Goal: Information Seeking & Learning: Learn about a topic

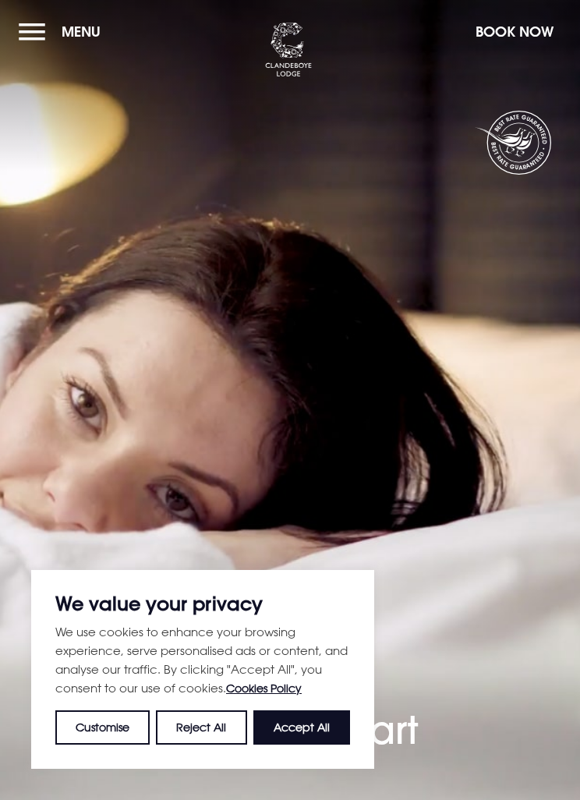
click at [315, 737] on button "Accept All" at bounding box center [301, 728] width 97 height 34
checkbox input "true"
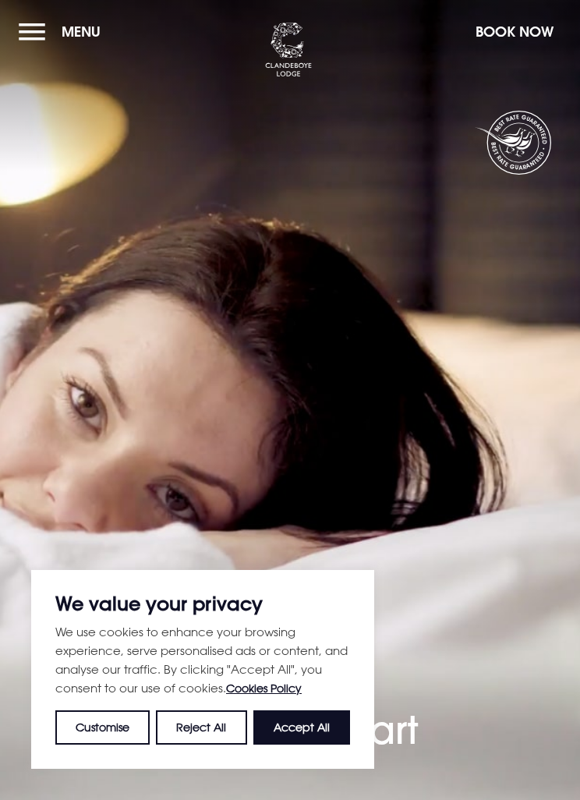
checkbox input "true"
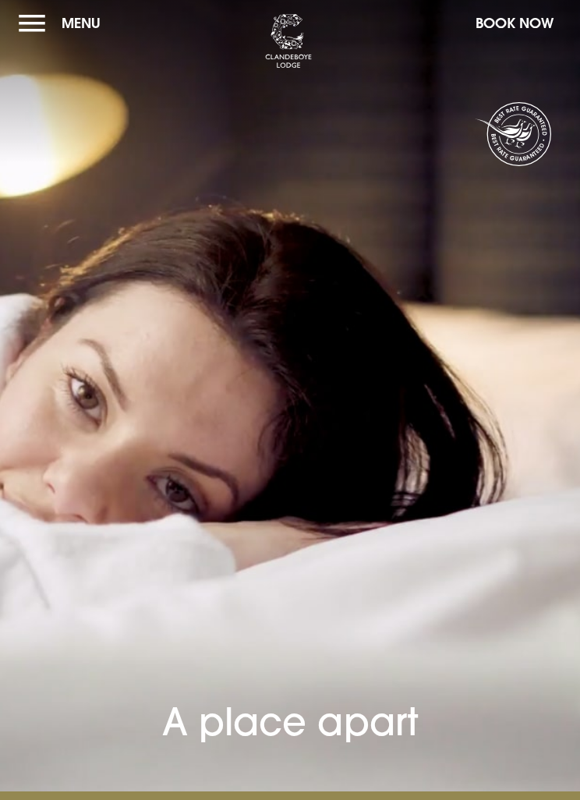
scroll to position [4, 0]
click at [39, 35] on button "Menu" at bounding box center [64, 24] width 90 height 34
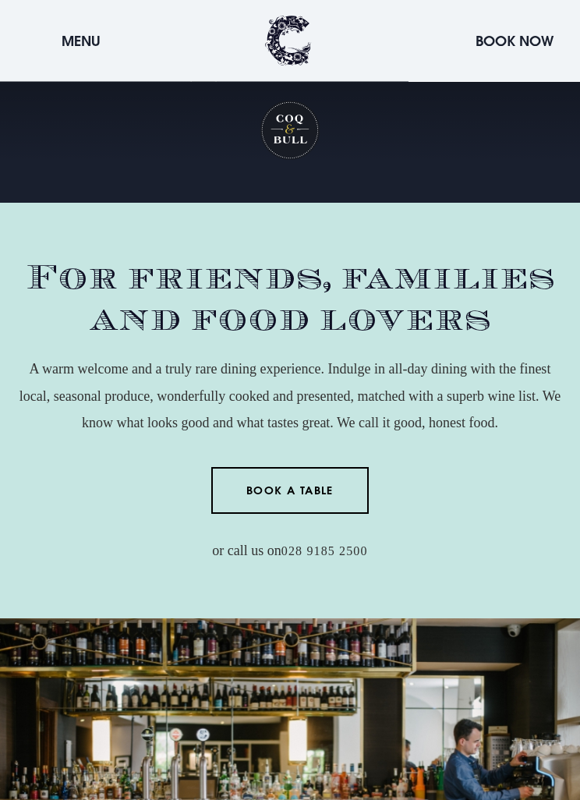
scroll to position [1789, 0]
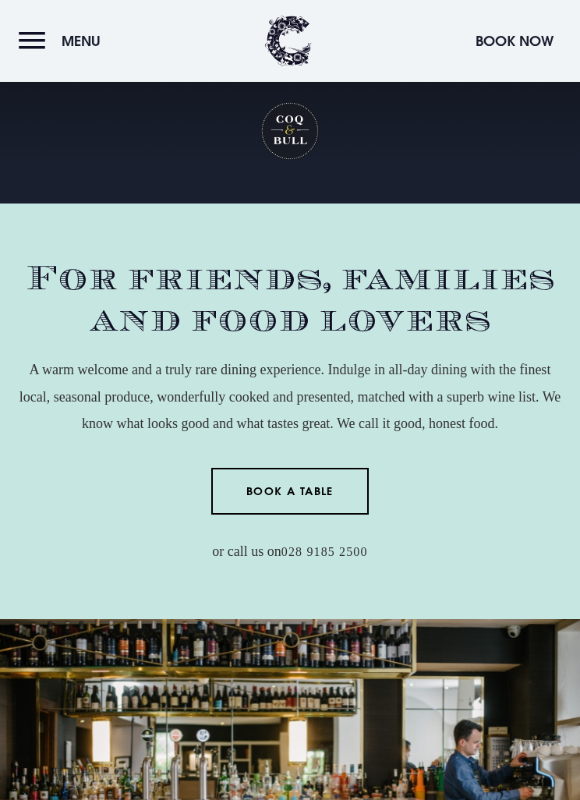
click at [37, 43] on button "Menu" at bounding box center [64, 41] width 90 height 34
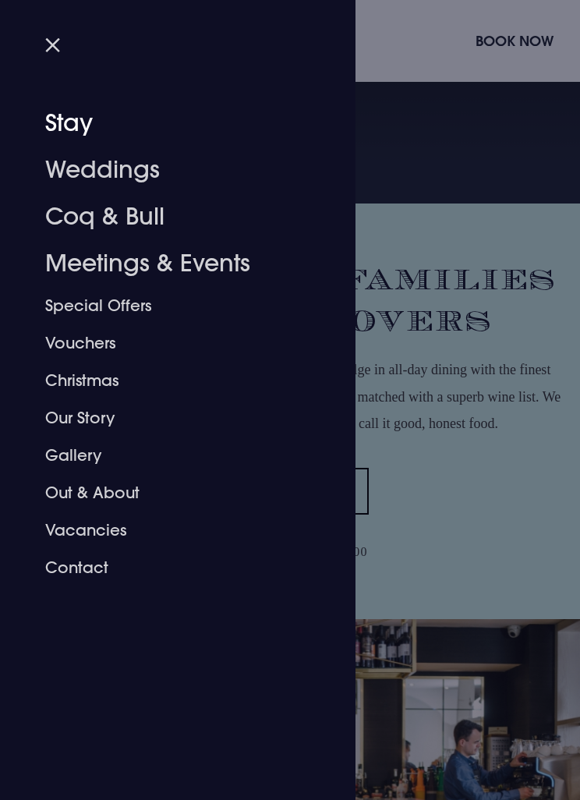
click at [87, 119] on link "Stay" at bounding box center [168, 123] width 246 height 47
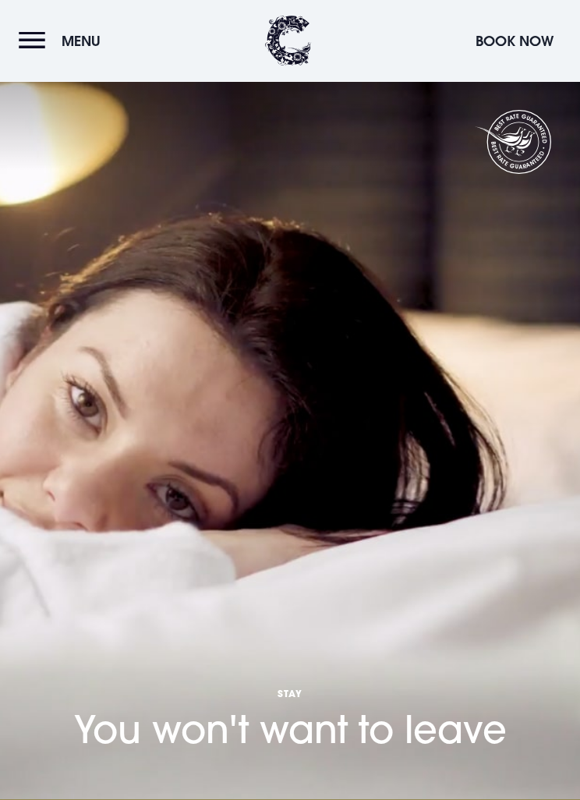
scroll to position [2570, 0]
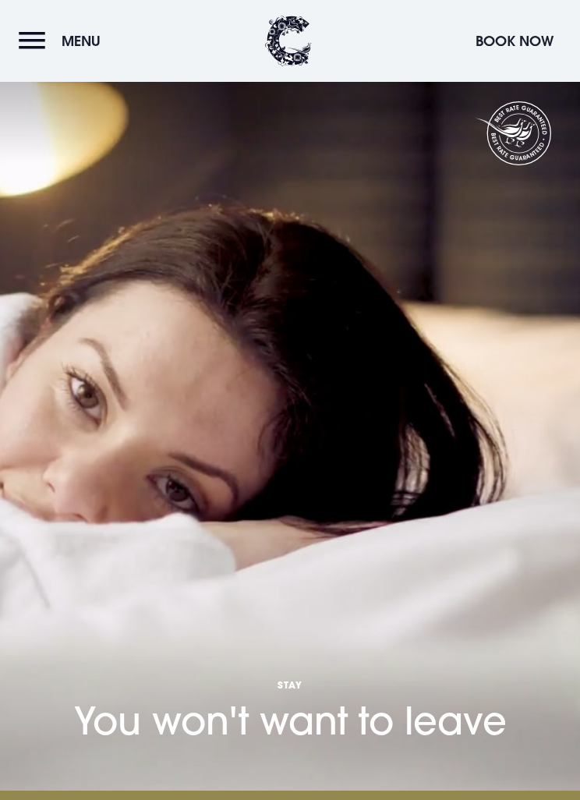
scroll to position [4, 0]
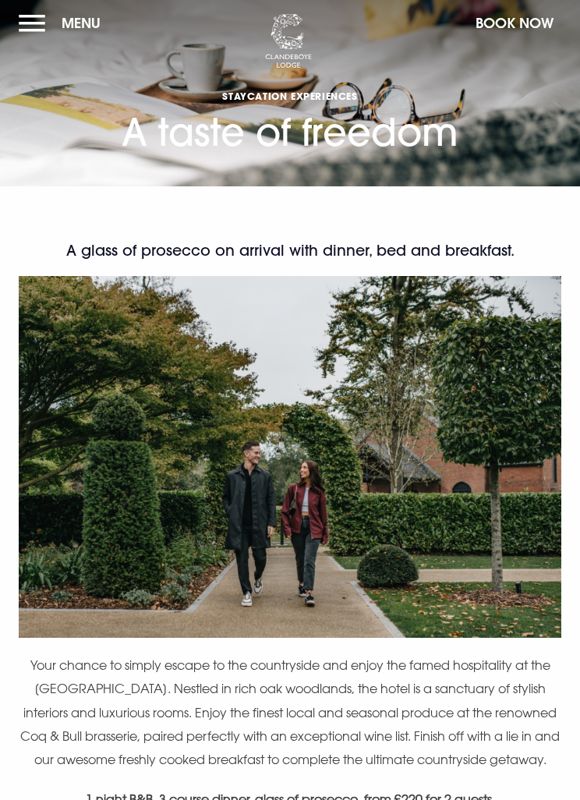
scroll to position [4, 0]
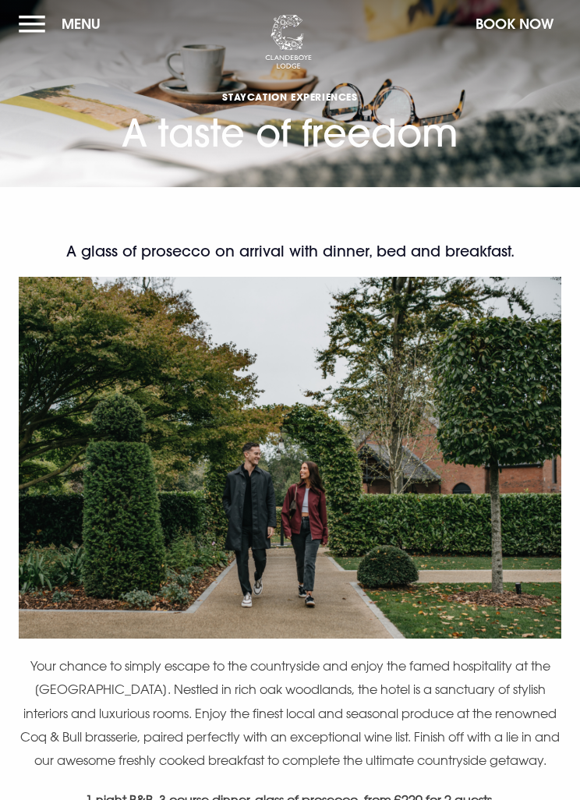
click at [76, 40] on button "Menu" at bounding box center [64, 24] width 90 height 34
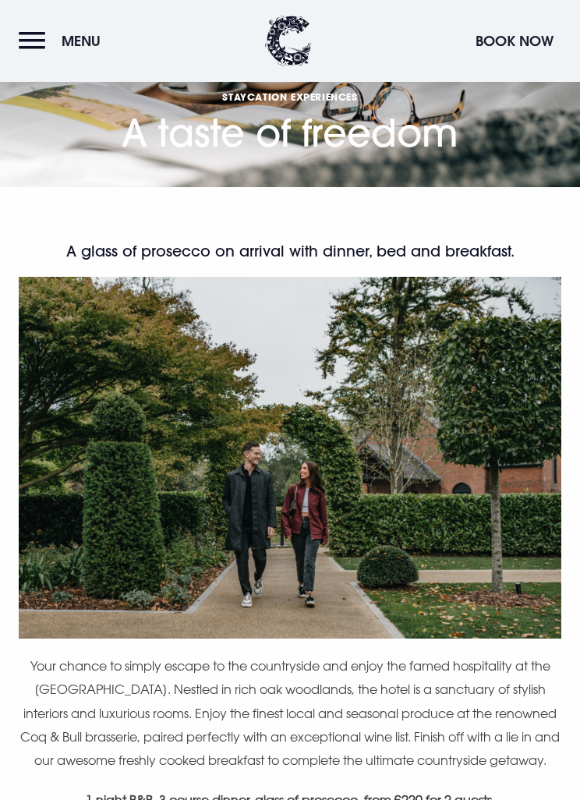
scroll to position [0, 0]
